Goal: Find contact information: Find specific fact

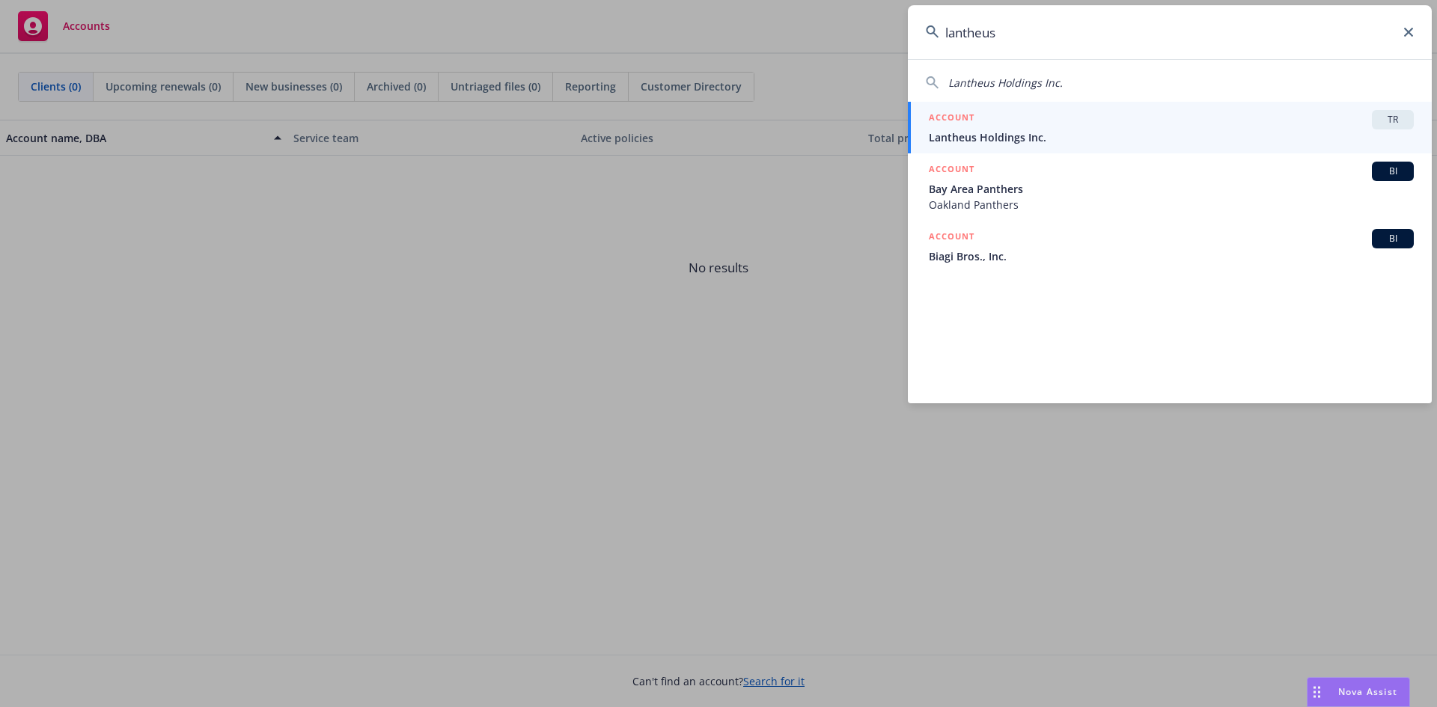
click at [1141, 27] on input "lantheus" at bounding box center [1170, 32] width 524 height 54
click at [1139, 27] on input "lantheus" at bounding box center [1170, 32] width 524 height 54
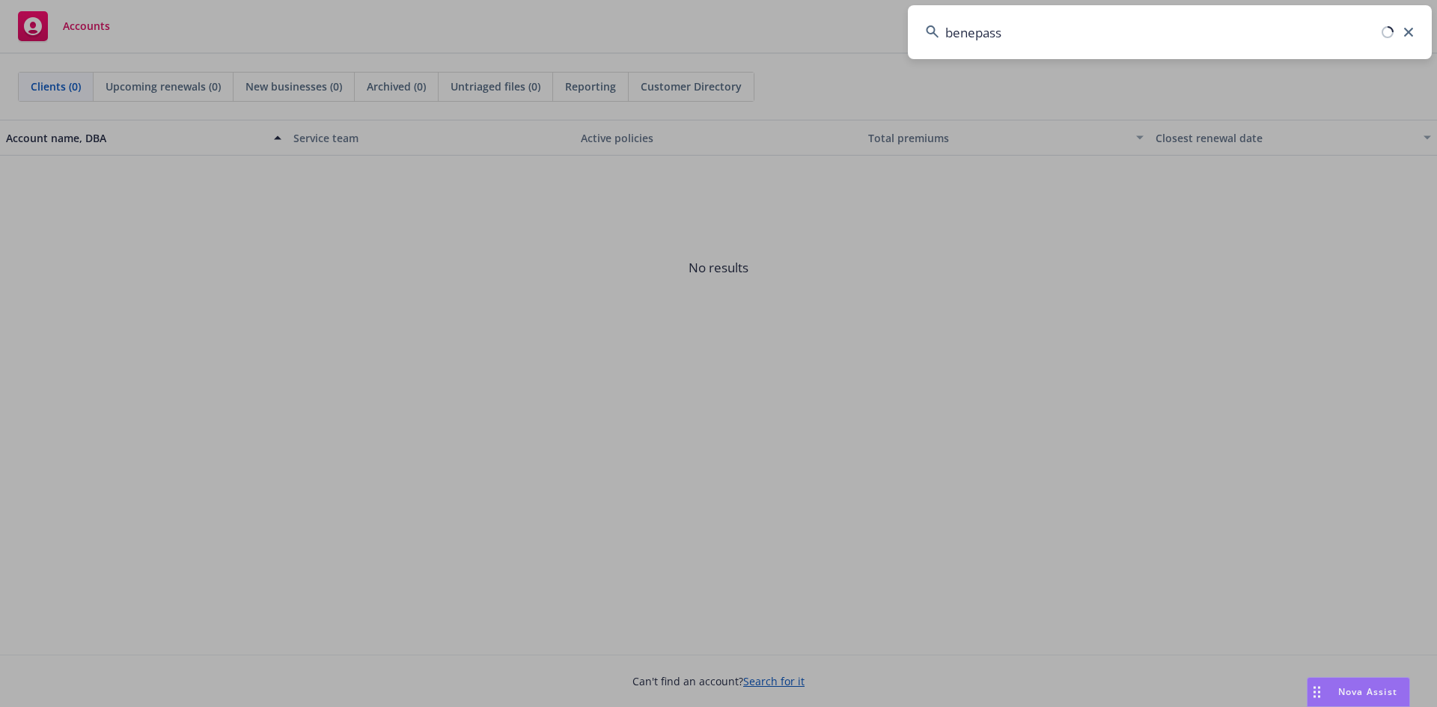
type input "benepass"
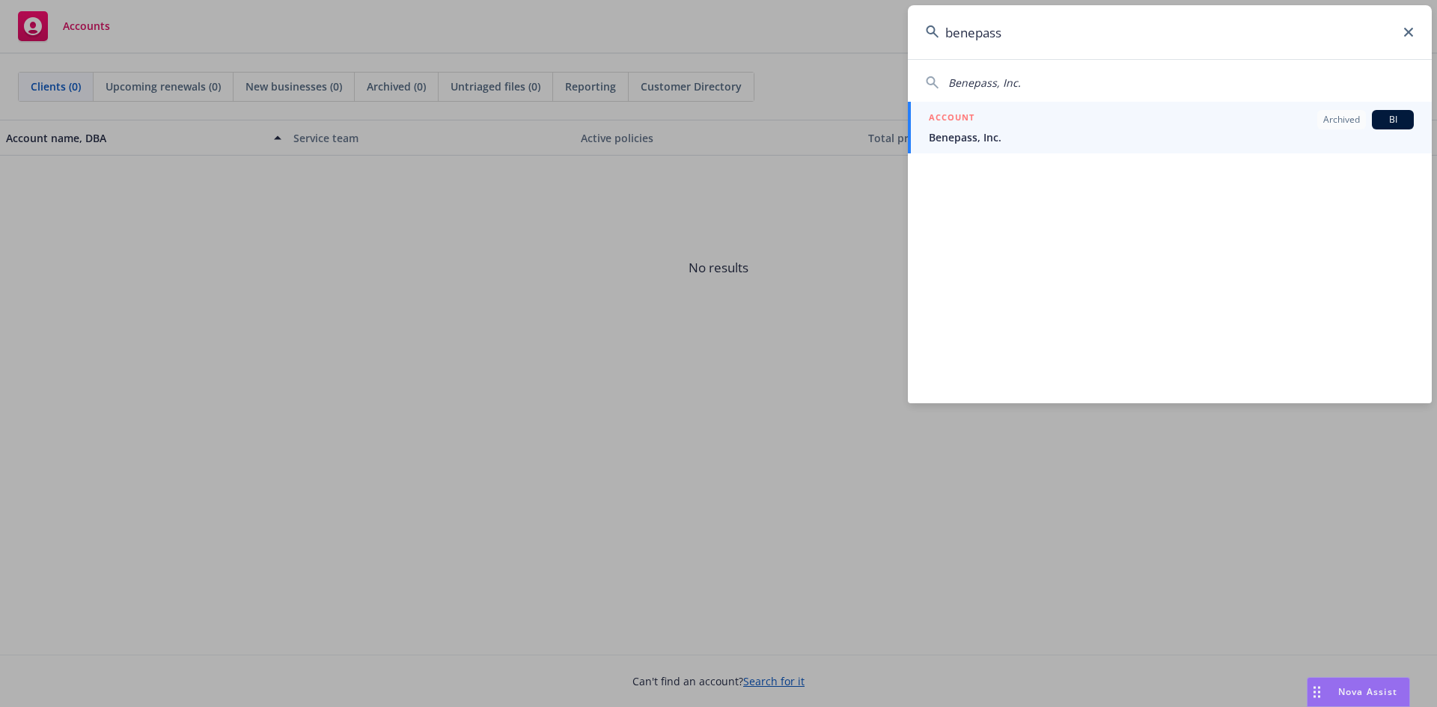
click at [1056, 40] on input "benepass" at bounding box center [1170, 32] width 524 height 54
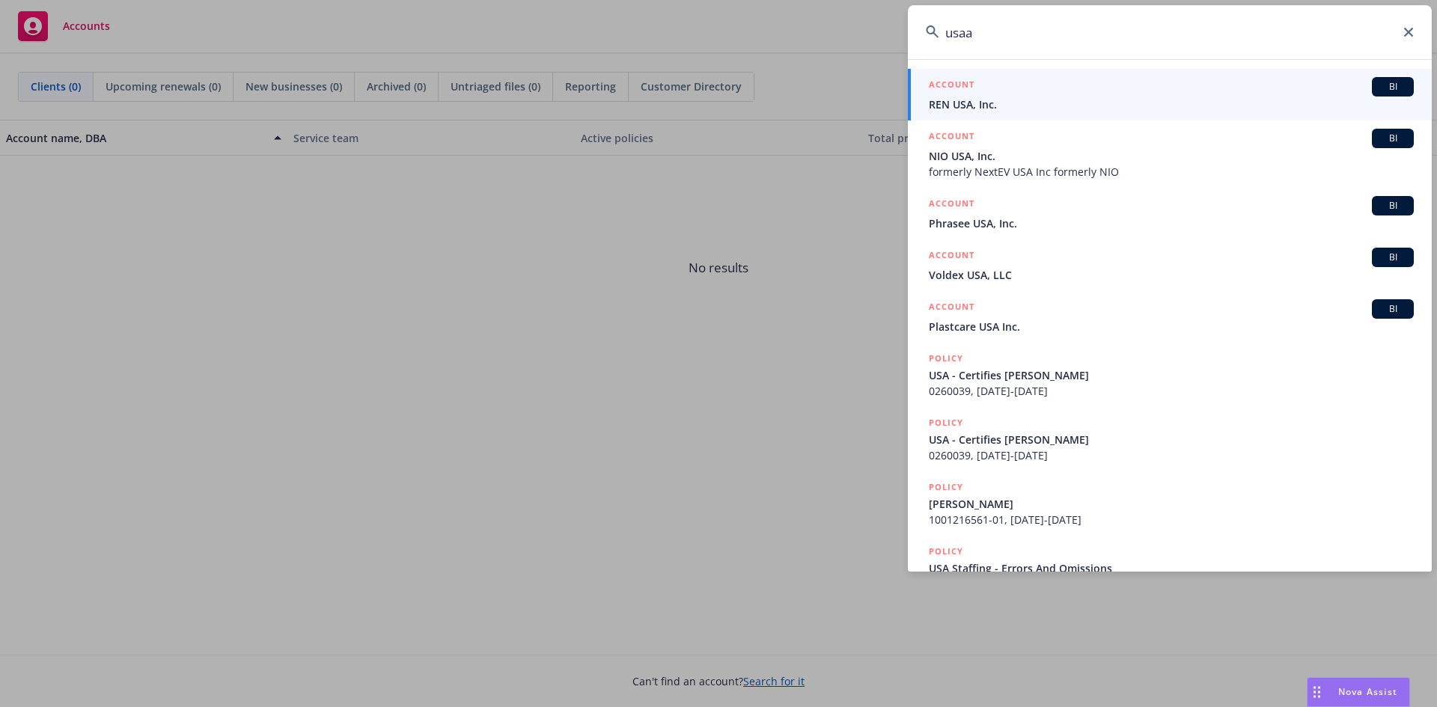
type input "usaa"
click at [1003, 22] on input "usaa" at bounding box center [1170, 32] width 524 height 54
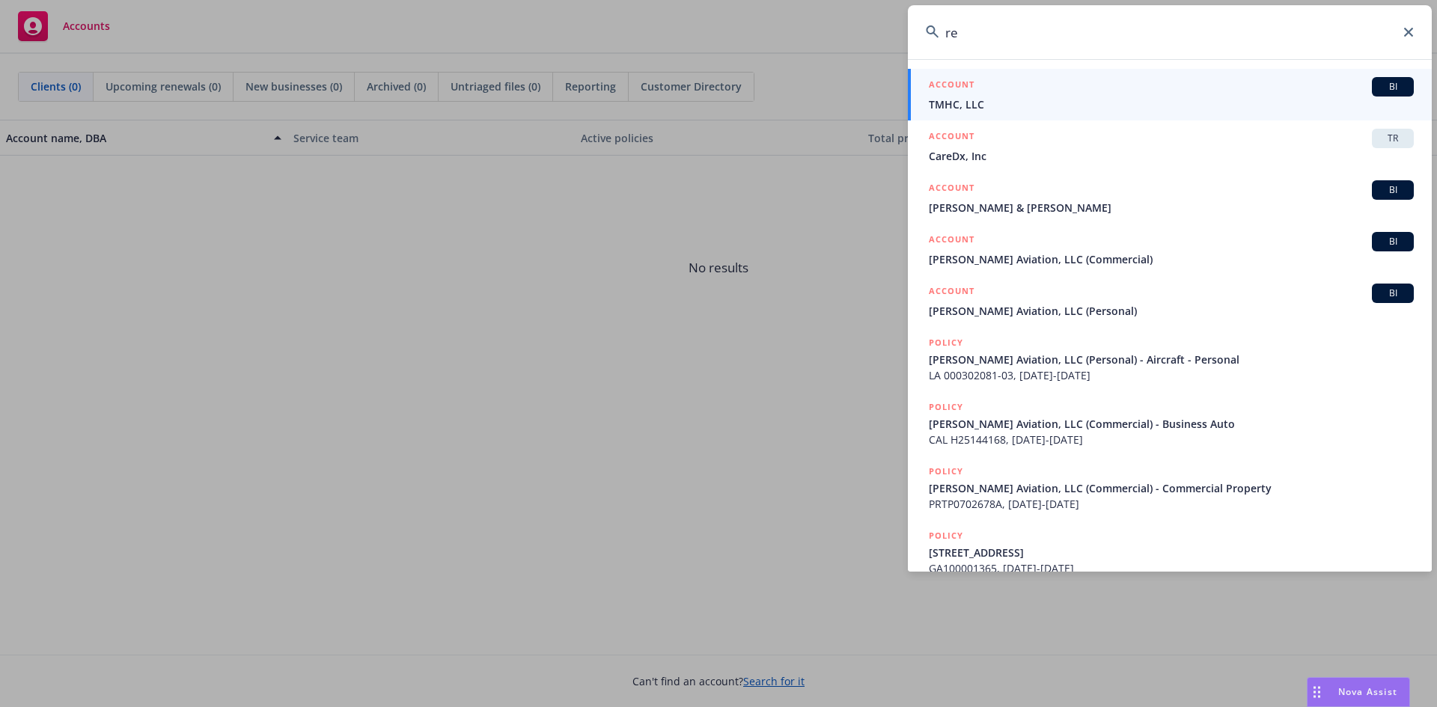
type input "r"
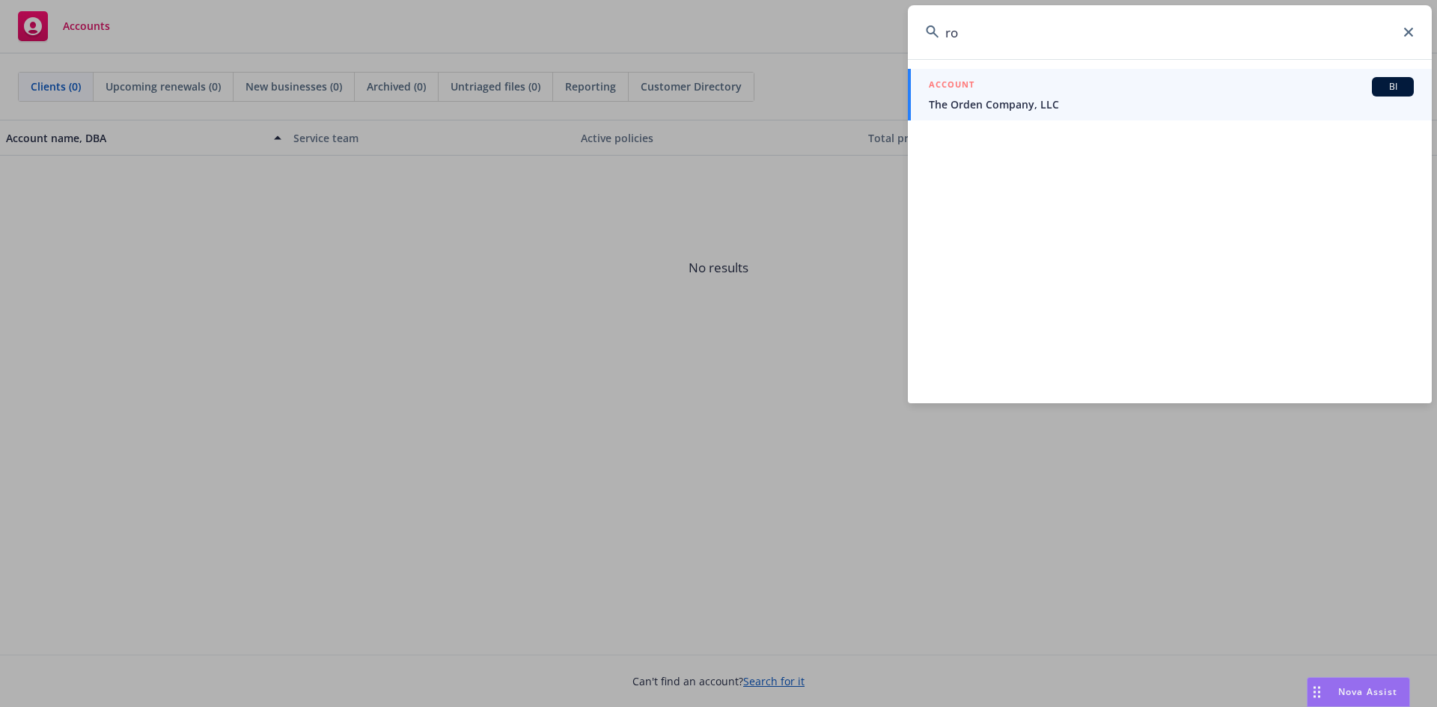
type input "r"
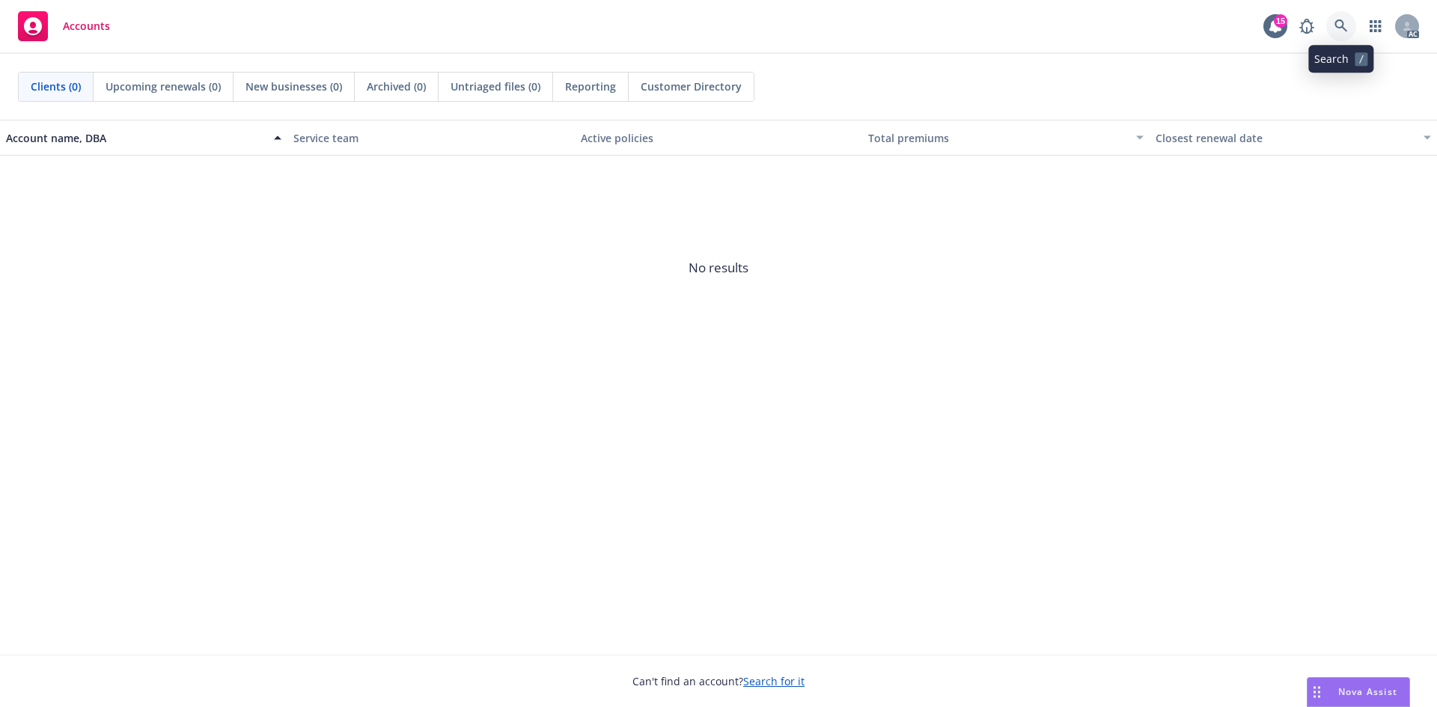
click at [1335, 20] on icon at bounding box center [1340, 25] width 13 height 13
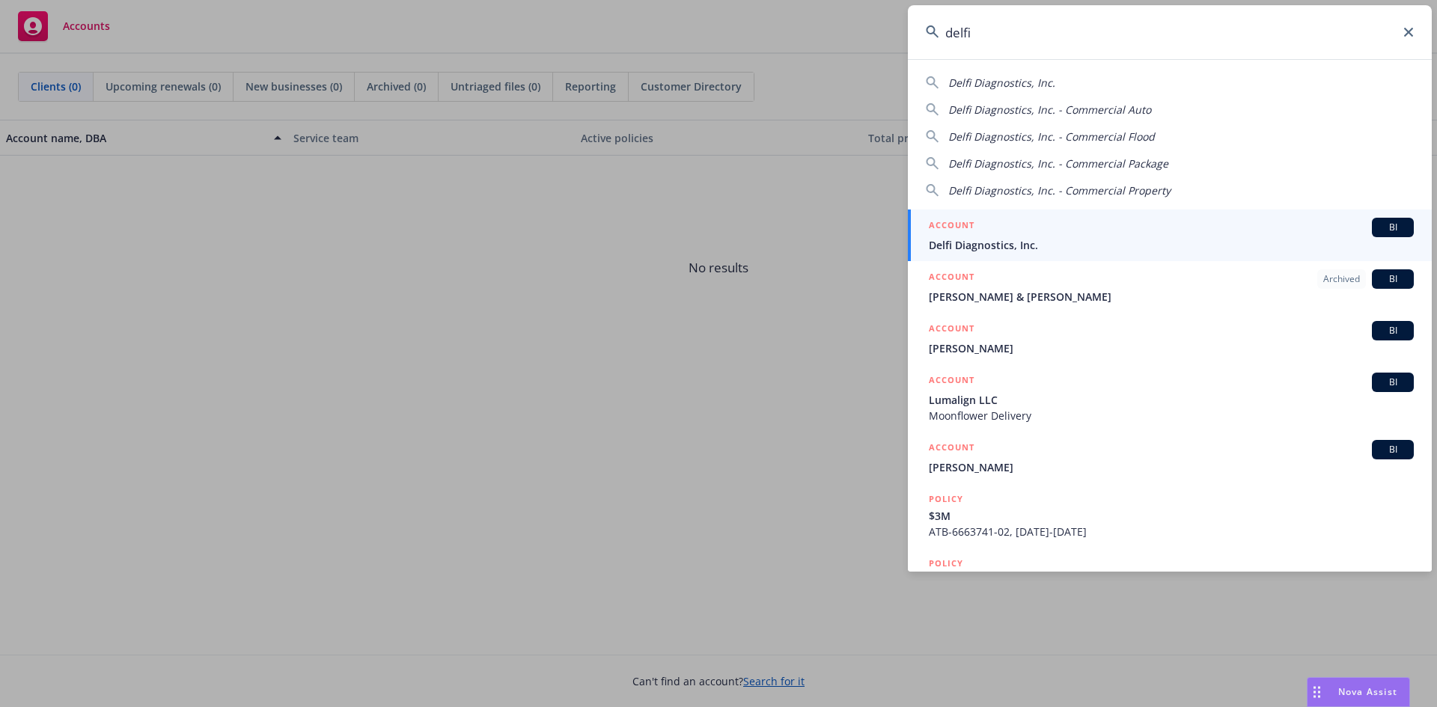
type input "delfi"
click at [1093, 222] on div "ACCOUNT BI" at bounding box center [1170, 227] width 485 height 19
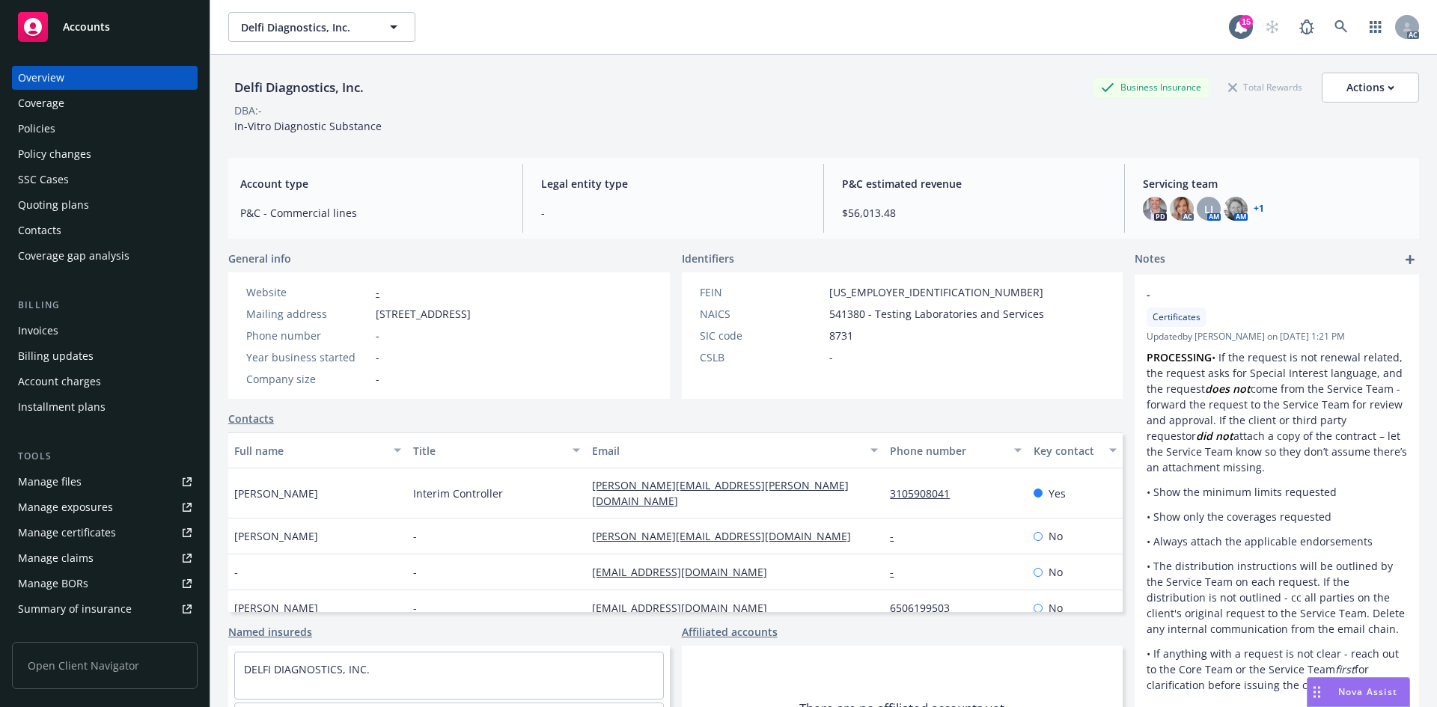
click at [61, 328] on div "Invoices" at bounding box center [105, 331] width 174 height 24
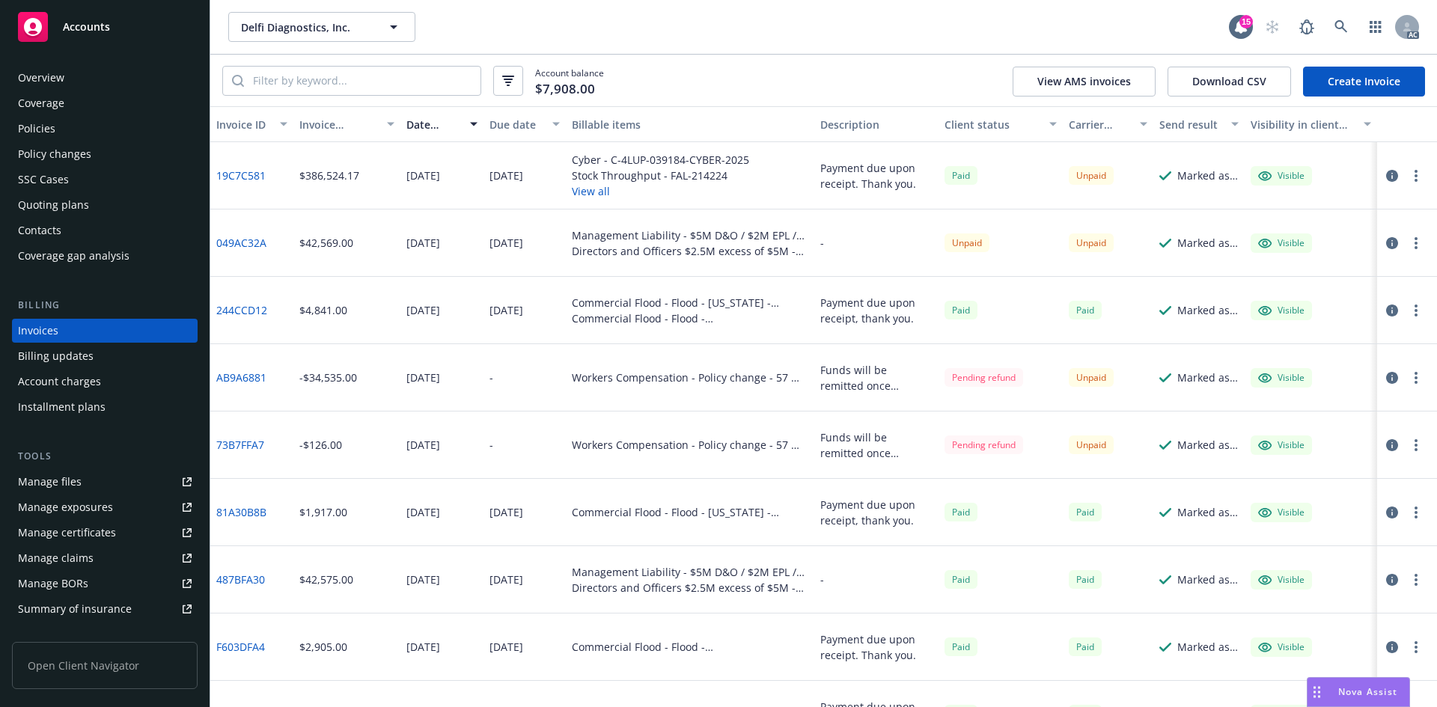
drag, startPoint x: 614, startPoint y: 21, endPoint x: 608, endPoint y: 4, distance: 17.5
click at [609, 10] on div "Delfi Diagnostics, Inc. Delfi Diagnostics, Inc. 15 AC" at bounding box center [823, 27] width 1226 height 54
click at [1350, 27] on link at bounding box center [1341, 27] width 30 height 30
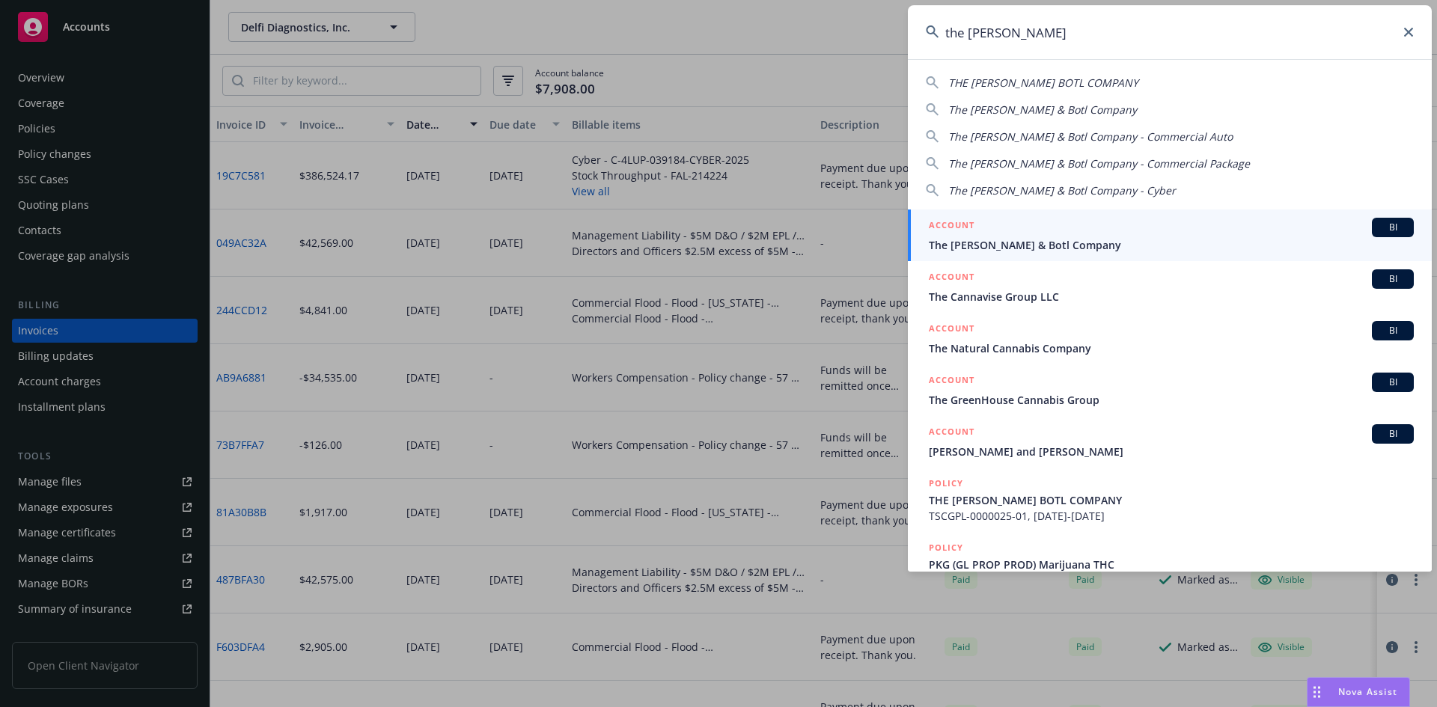
type input "the [PERSON_NAME]"
click at [1071, 229] on div "ACCOUNT BI" at bounding box center [1170, 227] width 485 height 19
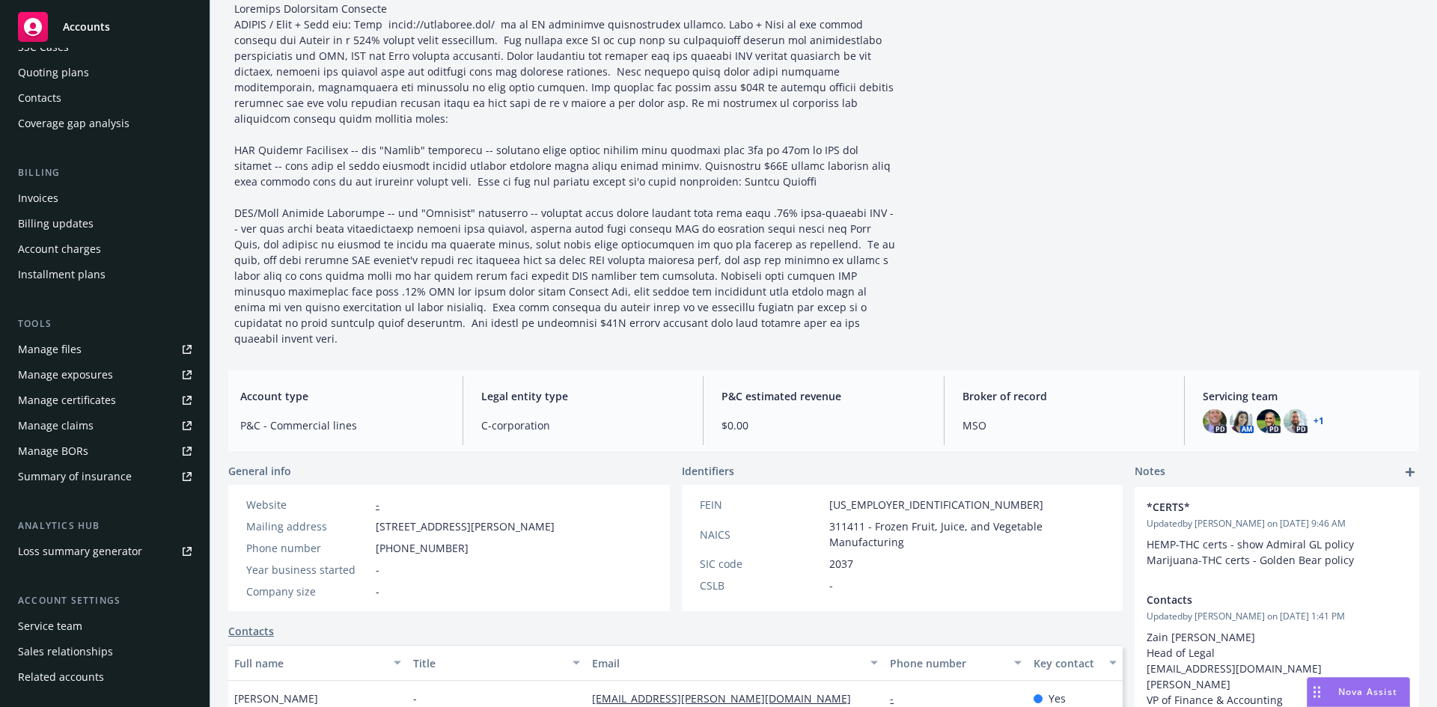
scroll to position [150, 0]
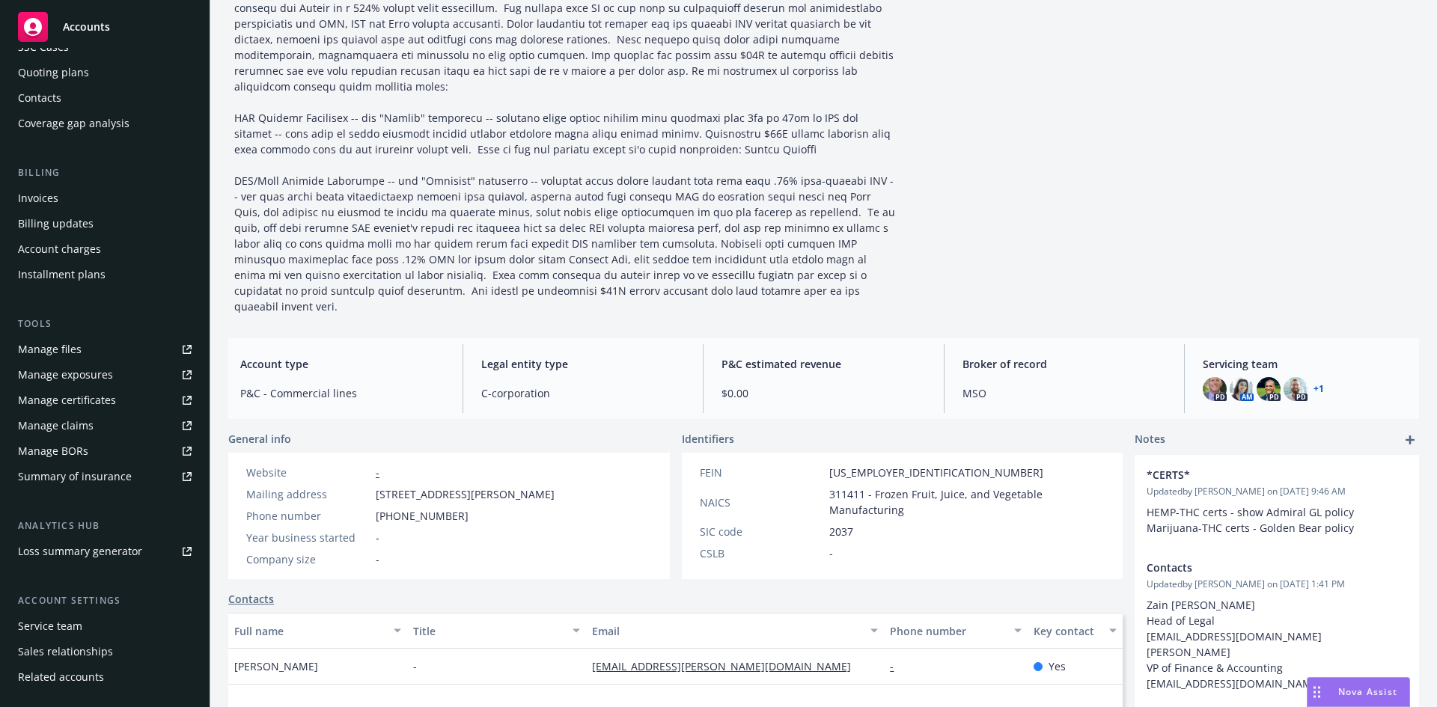
drag, startPoint x: 528, startPoint y: 462, endPoint x: 378, endPoint y: 471, distance: 150.7
click at [378, 471] on div "Website - Mailing address [STREET_ADDRESS][PERSON_NAME] Phone number [PHONE_NUM…" at bounding box center [400, 516] width 344 height 126
copy span "[STREET_ADDRESS][PERSON_NAME]"
click at [388, 486] on span "[STREET_ADDRESS][PERSON_NAME]" at bounding box center [465, 494] width 179 height 16
click at [461, 218] on span at bounding box center [566, 141] width 664 height 344
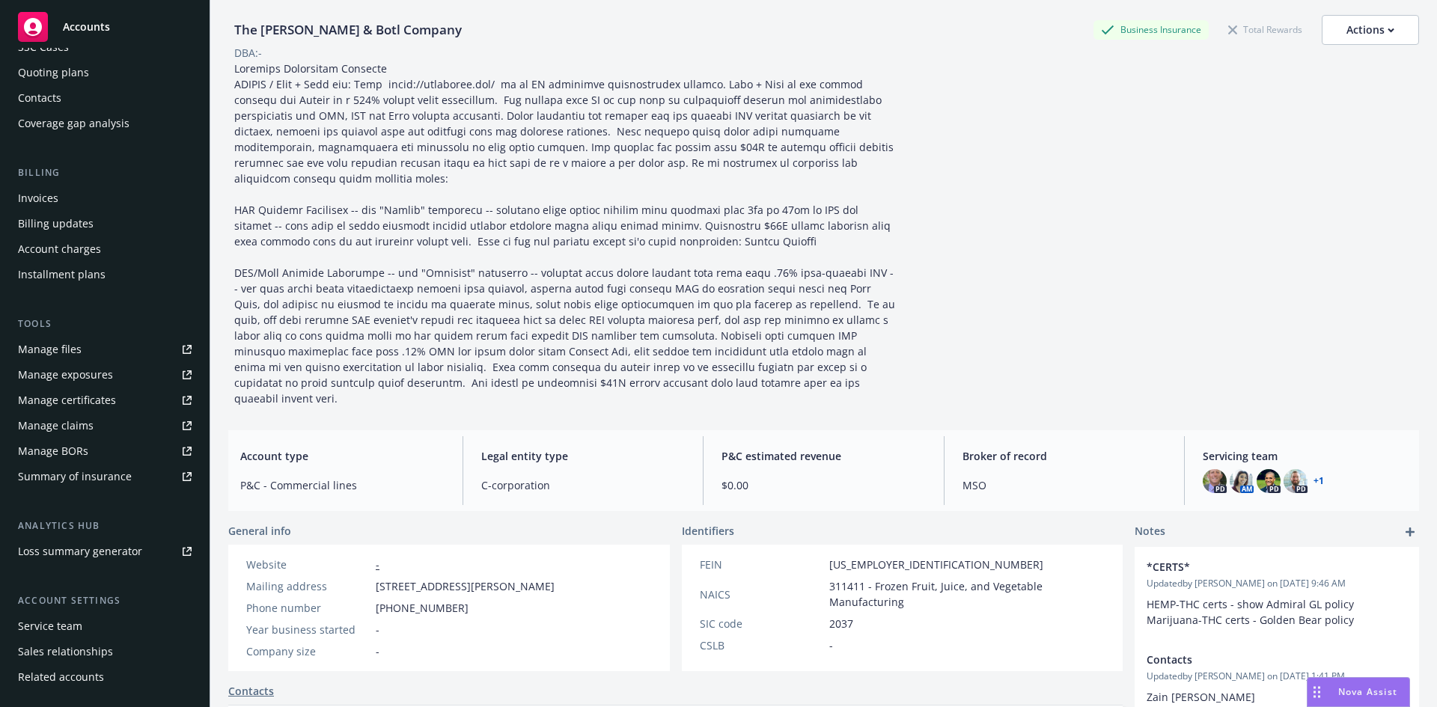
scroll to position [0, 0]
